Goal: Find specific page/section: Find specific page/section

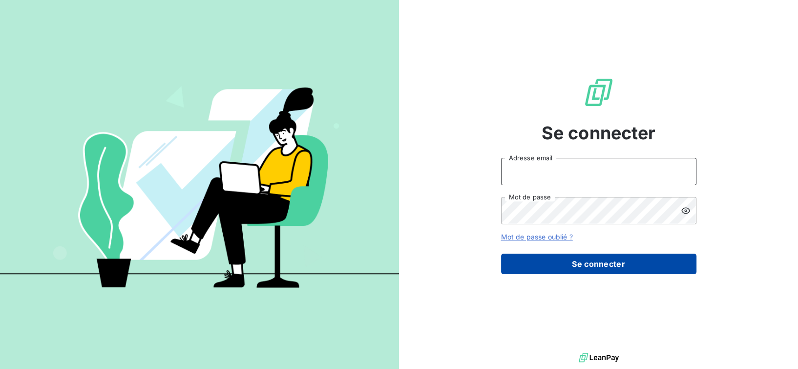
type input "[EMAIL_ADDRESS][DOMAIN_NAME]"
click at [545, 269] on button "Se connecter" at bounding box center [598, 263] width 195 height 21
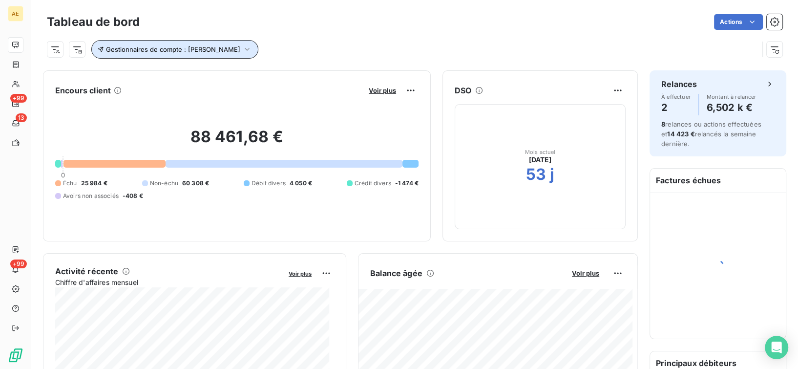
click at [240, 45] on span "Gestionnaires de compte : [PERSON_NAME]" at bounding box center [173, 49] width 134 height 8
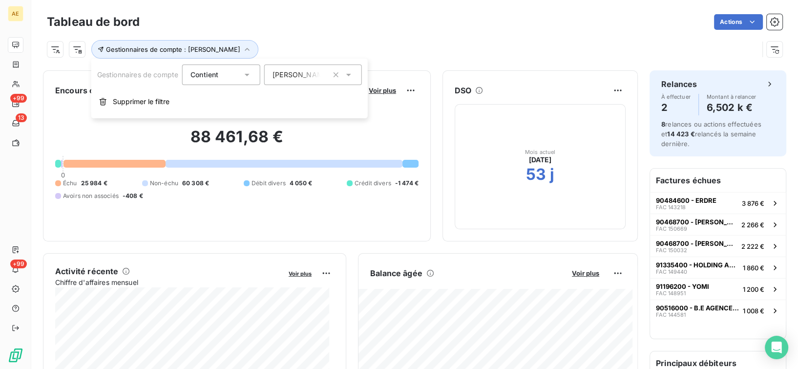
click at [299, 72] on span "[PERSON_NAME]" at bounding box center [300, 75] width 57 height 10
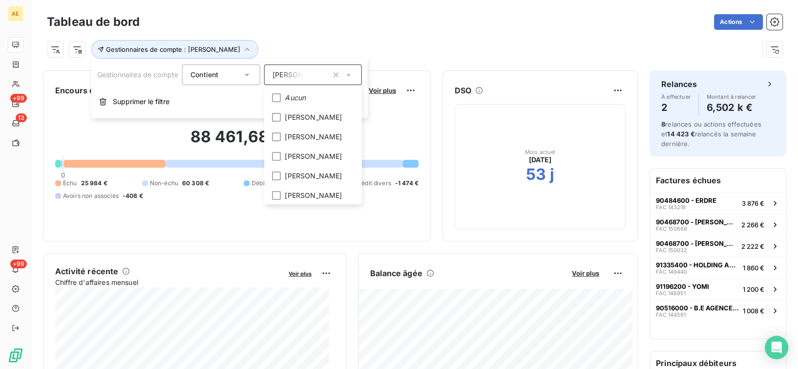
scroll to position [98, 0]
click at [277, 157] on icon at bounding box center [276, 156] width 3 height 2
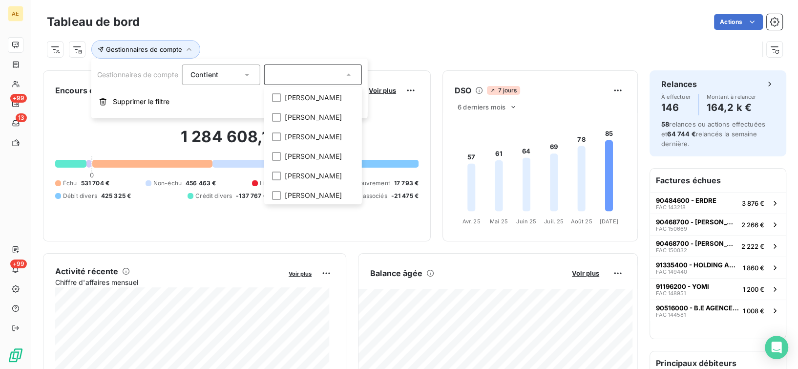
click at [298, 77] on input "text" at bounding box center [307, 74] width 71 height 9
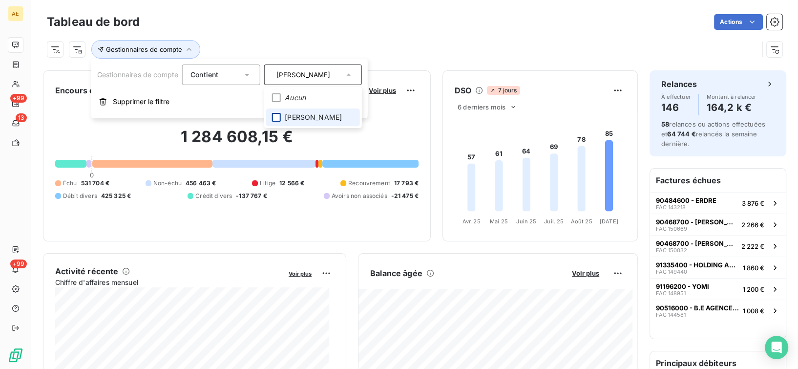
type input "[PERSON_NAME]"
click at [277, 118] on div at bounding box center [276, 117] width 9 height 9
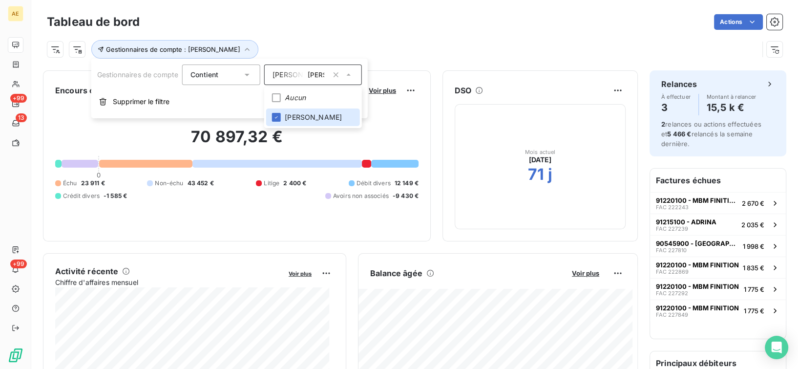
click at [209, 225] on div "70 897,32 € 0 Échu 23 911 € Non-échu 43 452 € Litige 2 400 € Débit divers 12 14…" at bounding box center [236, 163] width 363 height 131
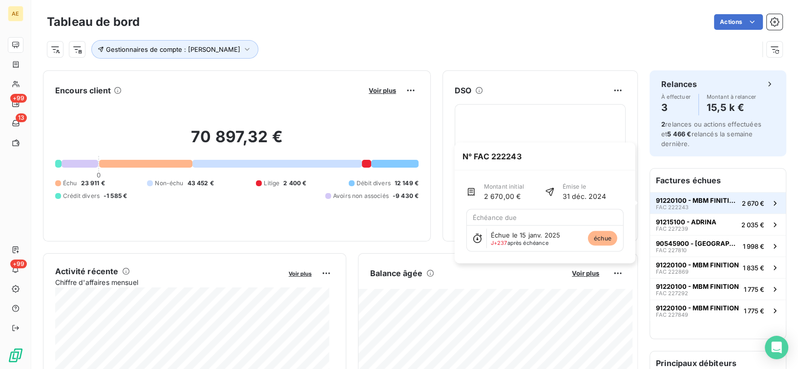
click at [666, 199] on span "91220100 - MBM FINITION" at bounding box center [697, 200] width 82 height 8
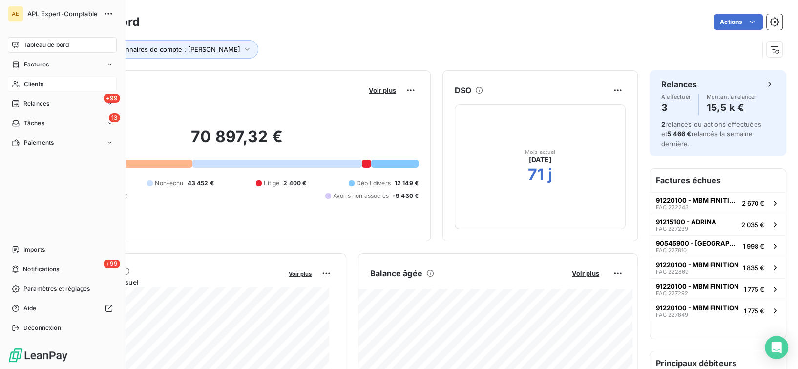
click at [46, 82] on div "Clients" at bounding box center [62, 84] width 109 height 16
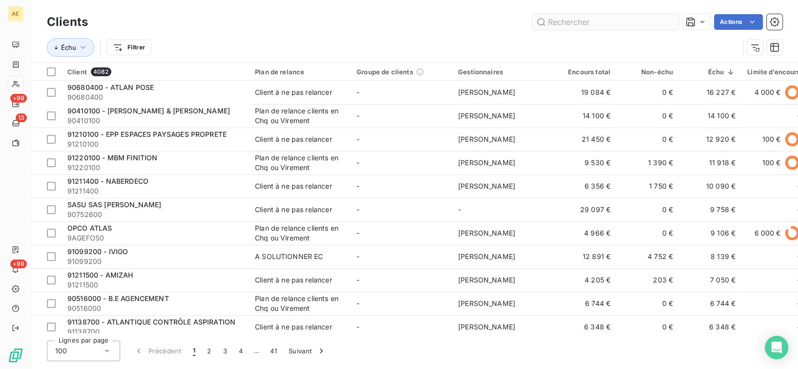
click at [561, 21] on input "text" at bounding box center [605, 22] width 146 height 16
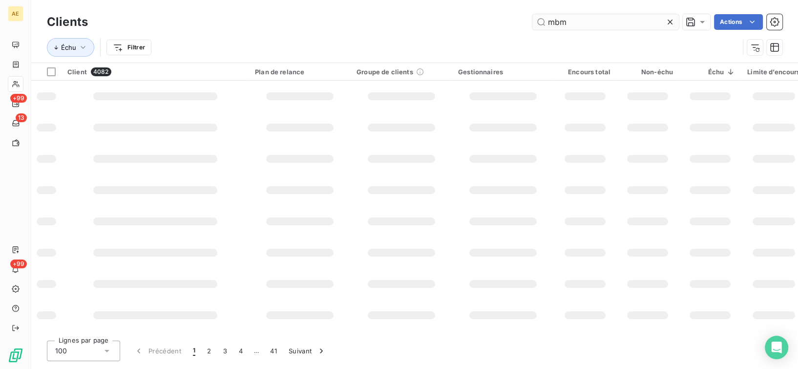
type input "mbm"
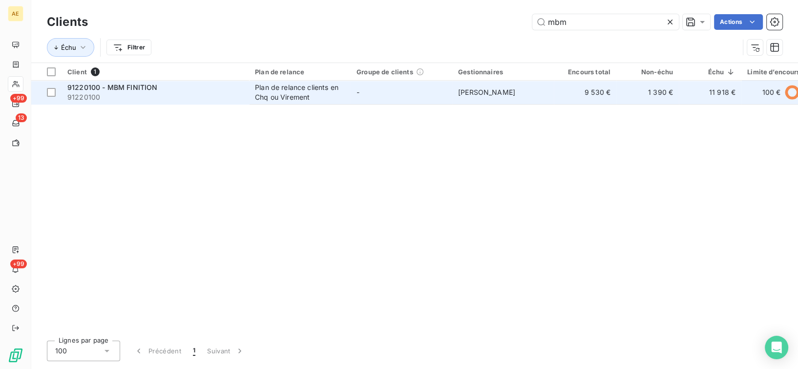
click at [295, 83] on div "Plan de relance clients en Chq ou Virement" at bounding box center [300, 93] width 90 height 20
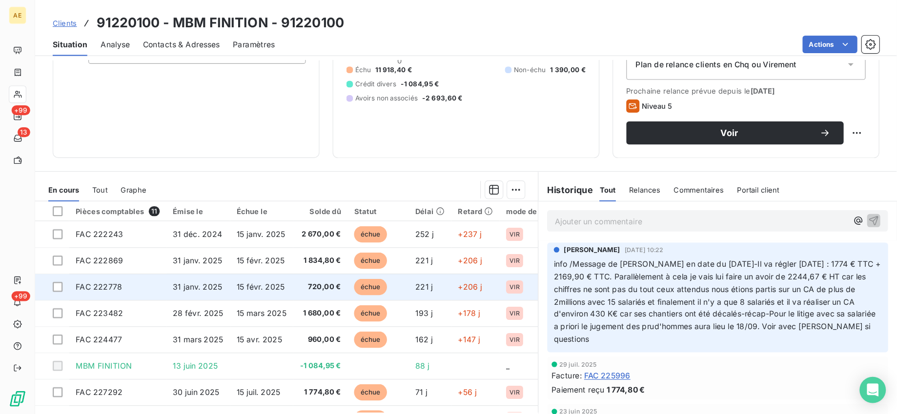
scroll to position [130, 0]
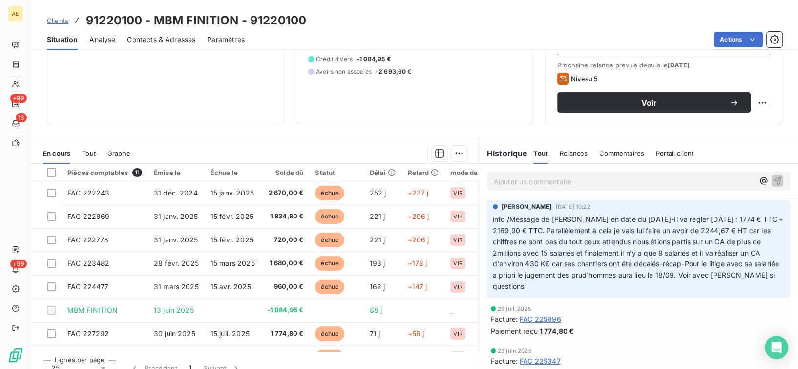
click at [502, 180] on p "Ajouter un commentaire ﻿" at bounding box center [624, 181] width 260 height 12
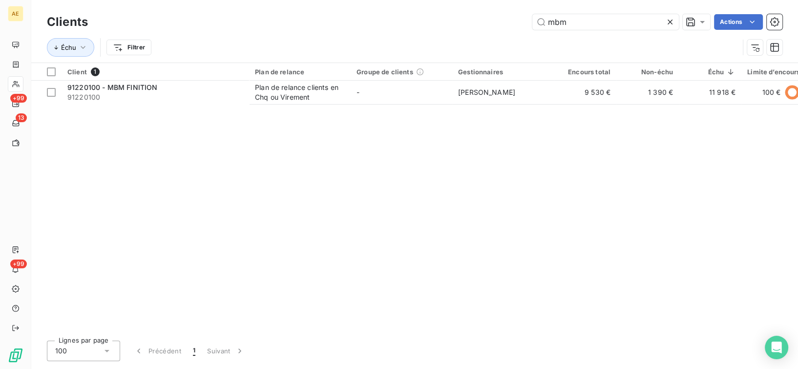
drag, startPoint x: 540, startPoint y: 20, endPoint x: 498, endPoint y: 18, distance: 42.5
click at [498, 18] on div "mbm Actions" at bounding box center [441, 22] width 682 height 16
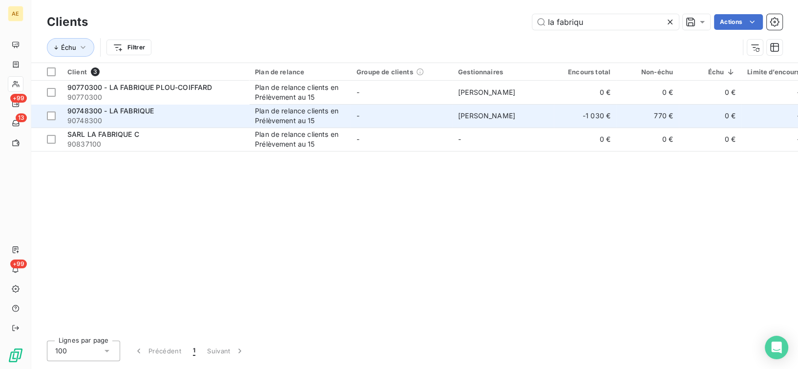
type input "la fabriqu"
click at [186, 115] on div "90748300 - LA FABRIQUE" at bounding box center [155, 111] width 176 height 10
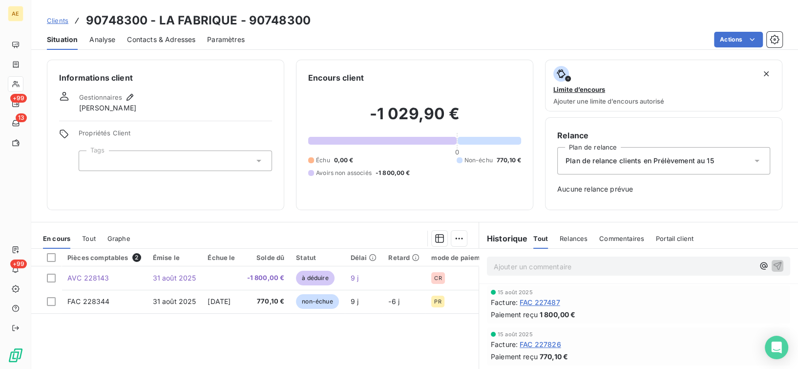
click at [528, 268] on p "Ajouter un commentaire ﻿" at bounding box center [624, 266] width 260 height 12
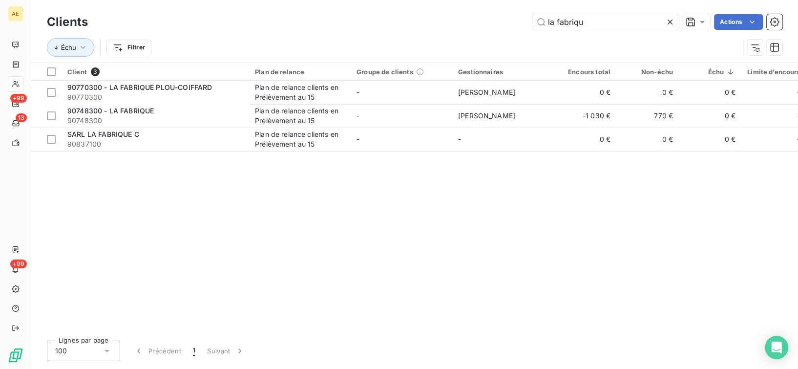
drag, startPoint x: 603, startPoint y: 26, endPoint x: 509, endPoint y: 23, distance: 93.8
click at [509, 23] on div "la fabriqu Actions" at bounding box center [441, 22] width 682 height 16
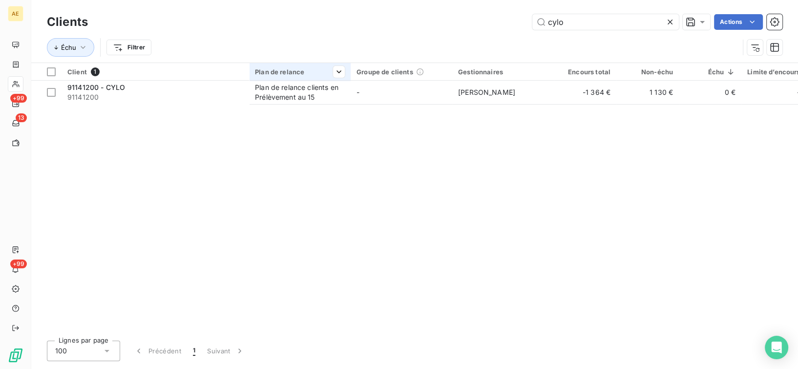
type input "cylo"
drag, startPoint x: 275, startPoint y: 78, endPoint x: 275, endPoint y: 84, distance: 6.3
click at [275, 80] on th "Plan de relance" at bounding box center [300, 72] width 102 height 18
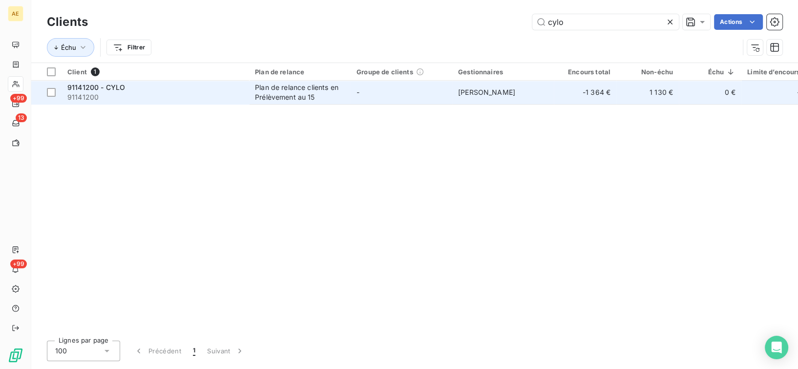
click at [292, 102] on td "Plan de relance clients en Prélèvement au 15" at bounding box center [300, 92] width 102 height 23
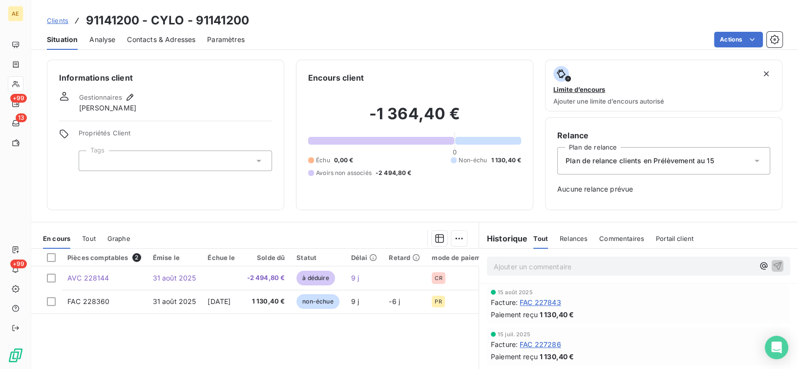
click at [514, 276] on div "Ajouter un commentaire ﻿" at bounding box center [638, 265] width 319 height 35
click at [545, 263] on p "Ajouter un commentaire ﻿" at bounding box center [624, 266] width 260 height 12
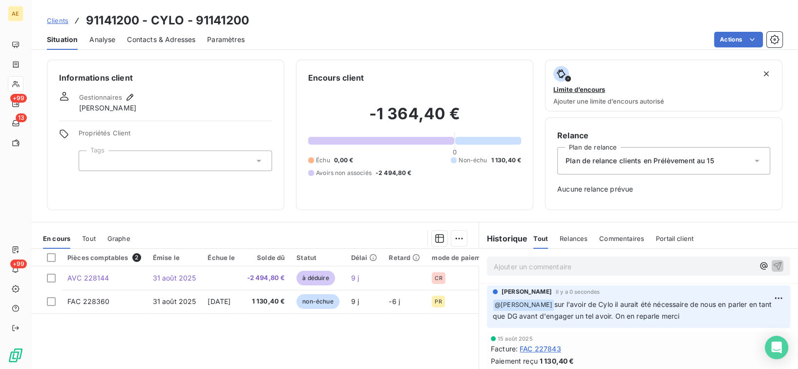
drag, startPoint x: 0, startPoint y: 23, endPoint x: 317, endPoint y: 34, distance: 316.5
click at [317, 34] on div "Actions" at bounding box center [519, 40] width 526 height 16
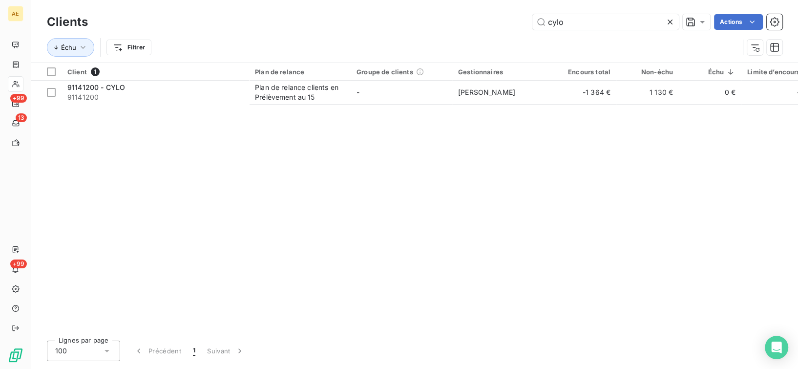
drag, startPoint x: 566, startPoint y: 28, endPoint x: 513, endPoint y: 25, distance: 53.8
click at [513, 25] on div "Clients cylo Actions" at bounding box center [414, 22] width 735 height 21
drag, startPoint x: 576, startPoint y: 19, endPoint x: 478, endPoint y: 5, distance: 98.1
click at [493, 10] on div "Clients cylo Actions Échu Filtrer" at bounding box center [414, 31] width 766 height 62
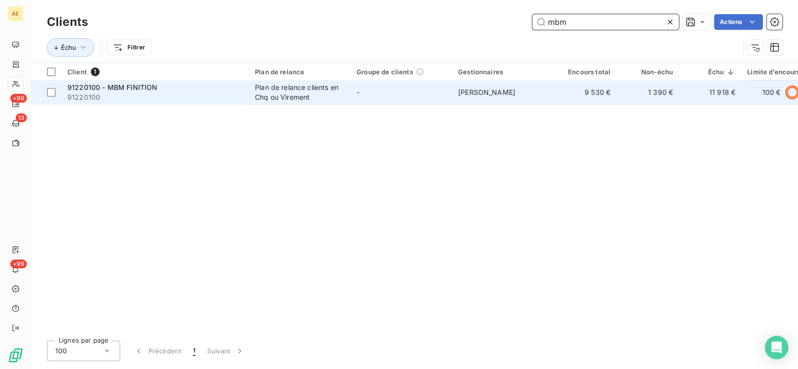
type input "mbm"
click at [186, 100] on span "91220100" at bounding box center [155, 97] width 176 height 10
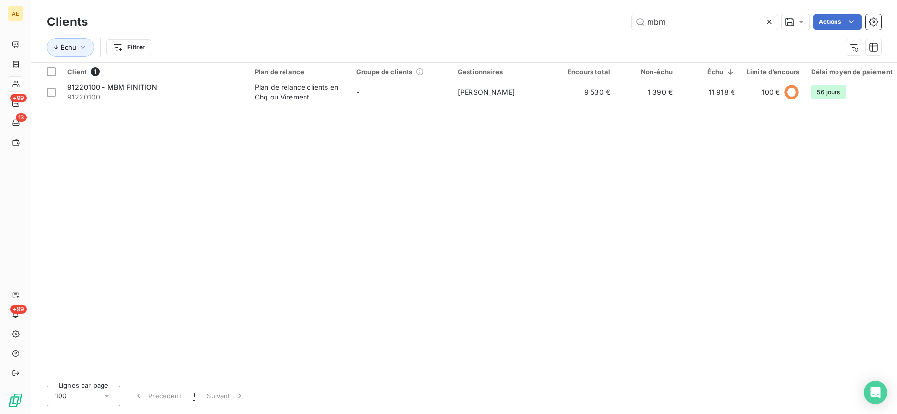
drag, startPoint x: 686, startPoint y: 27, endPoint x: 566, endPoint y: 25, distance: 120.6
click at [567, 25] on div "mbm Actions" at bounding box center [491, 22] width 782 height 16
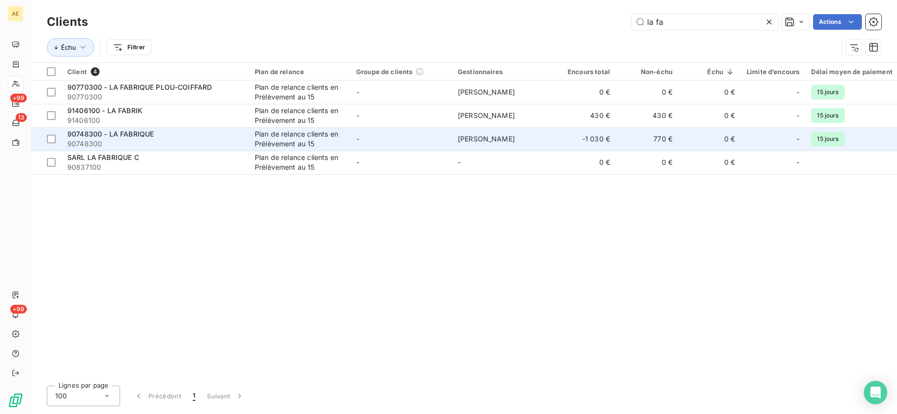
type input "la fa"
click at [179, 148] on span "90748300" at bounding box center [155, 144] width 176 height 10
